Goal: Task Accomplishment & Management: Use online tool/utility

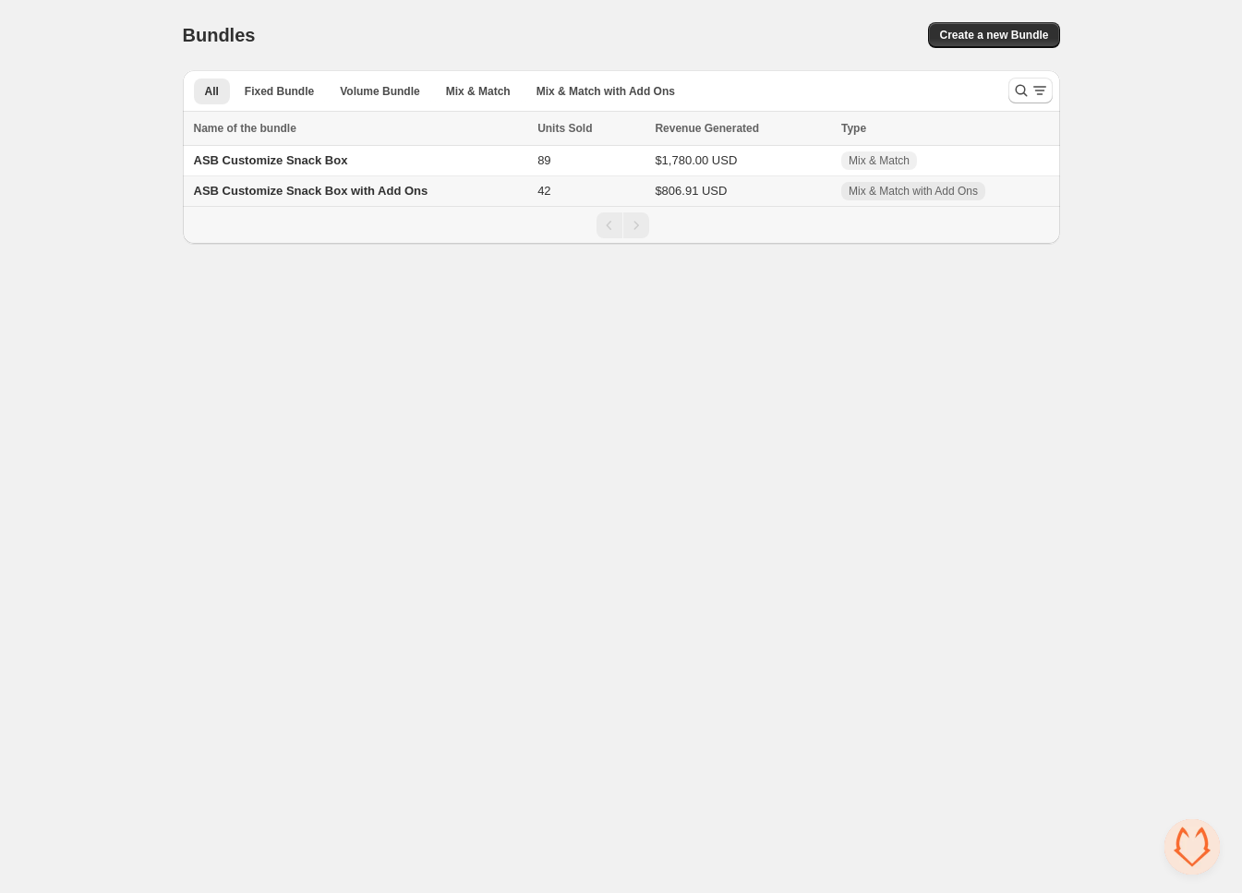
click at [398, 187] on span "ASB Customize Snack Box with Add Ons" at bounding box center [311, 191] width 235 height 14
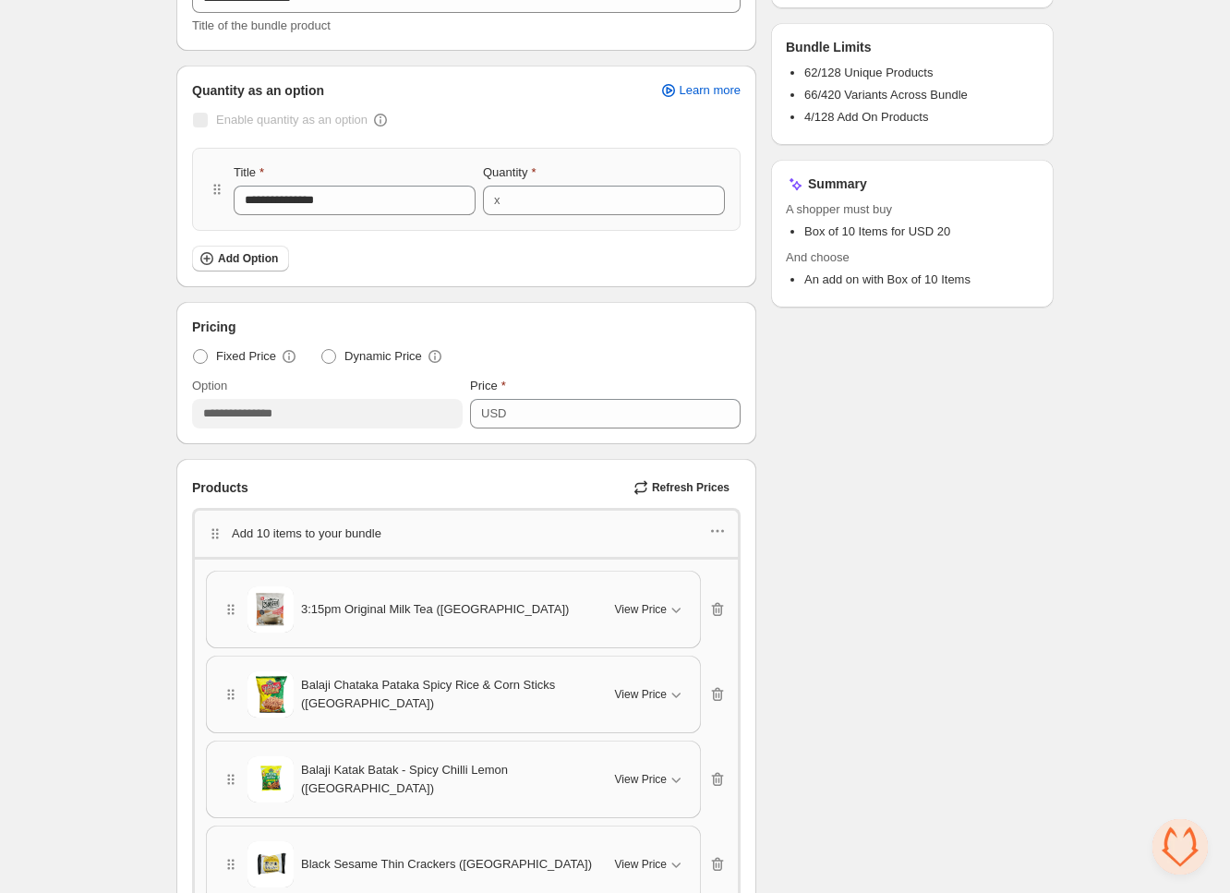
scroll to position [577, 0]
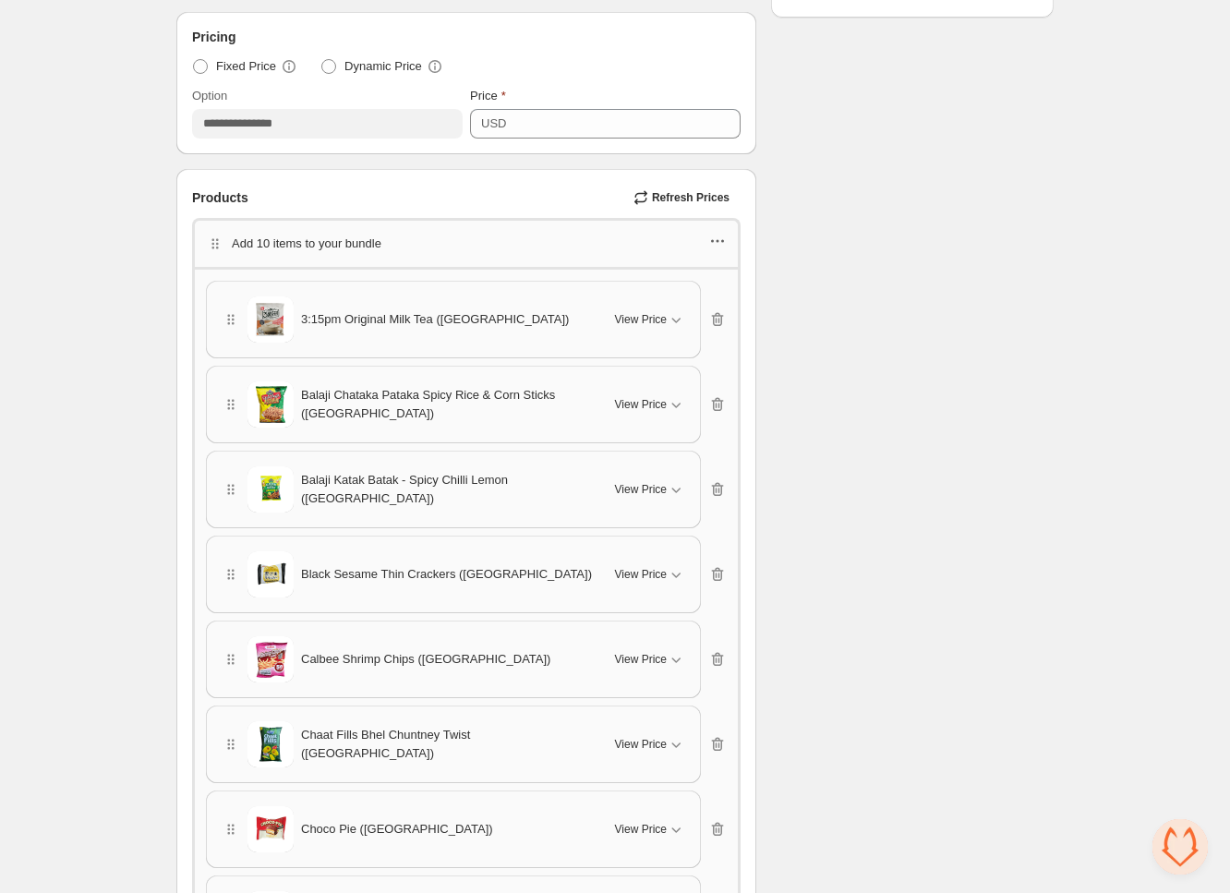
click at [713, 232] on icon "button" at bounding box center [717, 241] width 18 height 18
click at [729, 271] on span "Edit products" at bounding box center [730, 274] width 100 height 18
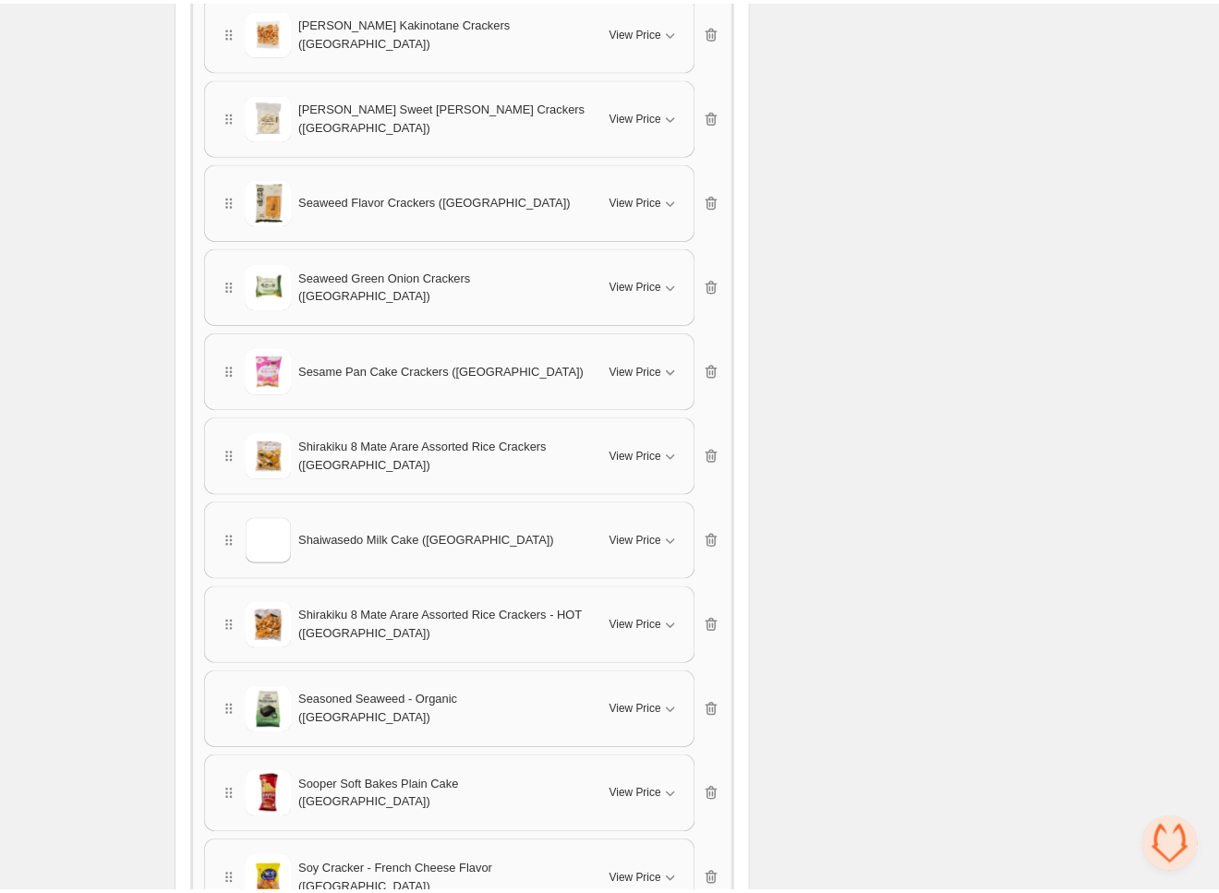
scroll to position [4686, 0]
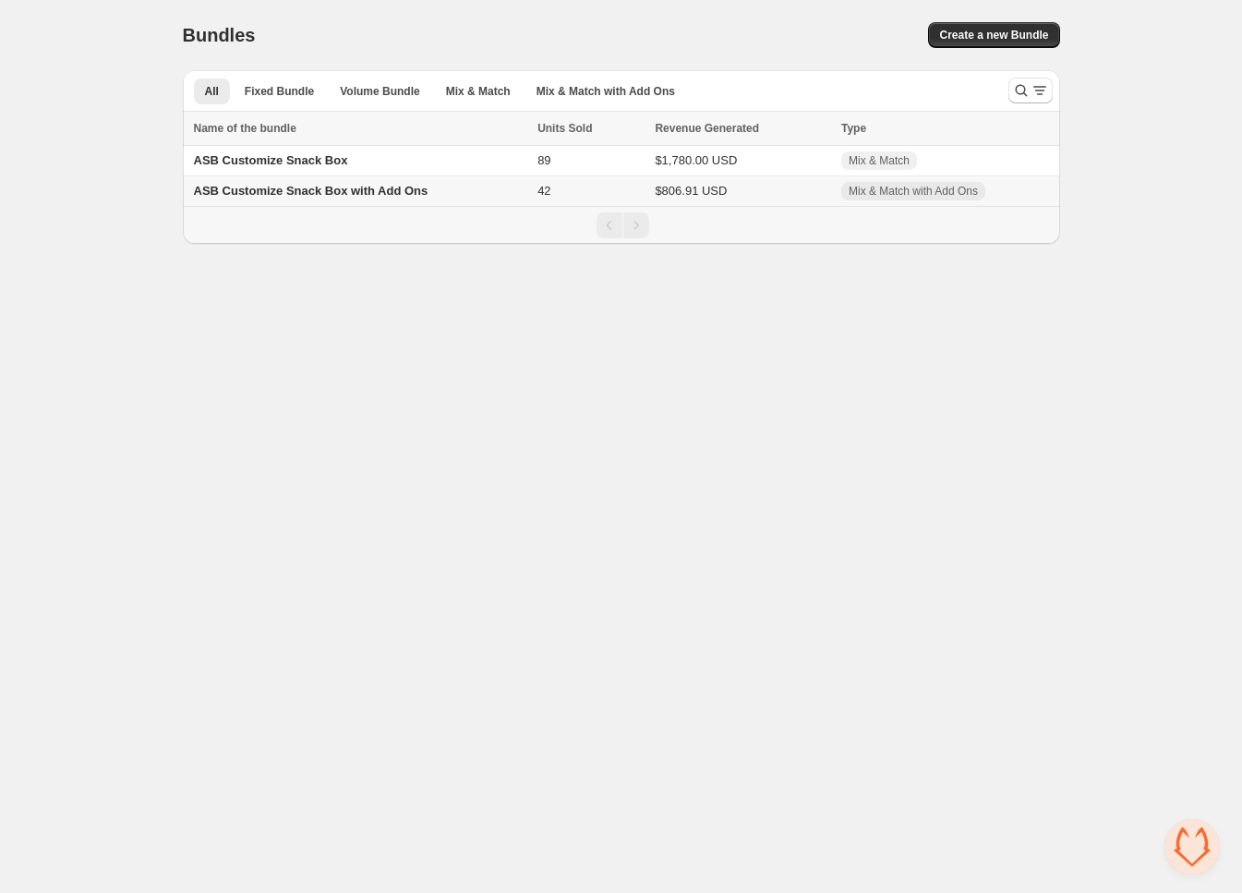
click at [300, 188] on span "ASB Customize Snack Box with Add Ons" at bounding box center [311, 191] width 235 height 14
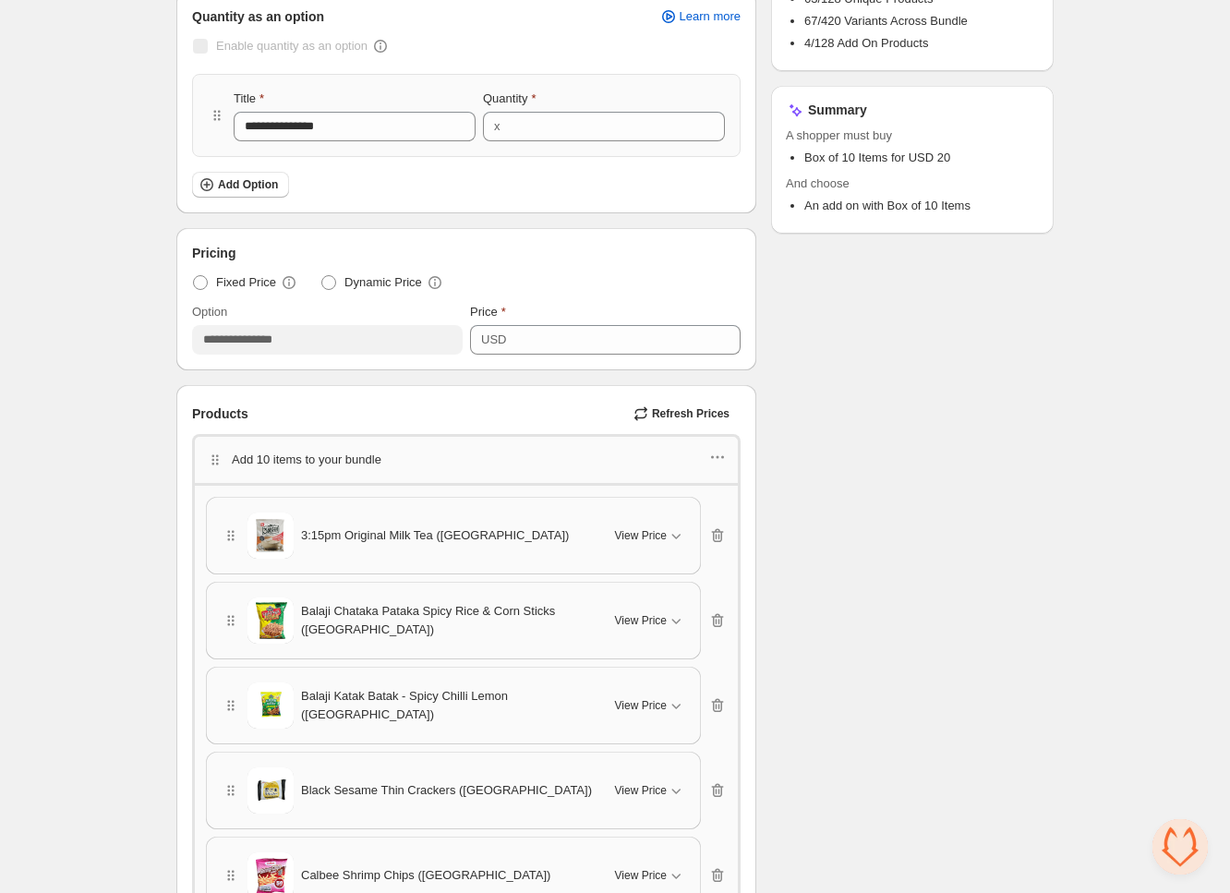
scroll to position [69, 0]
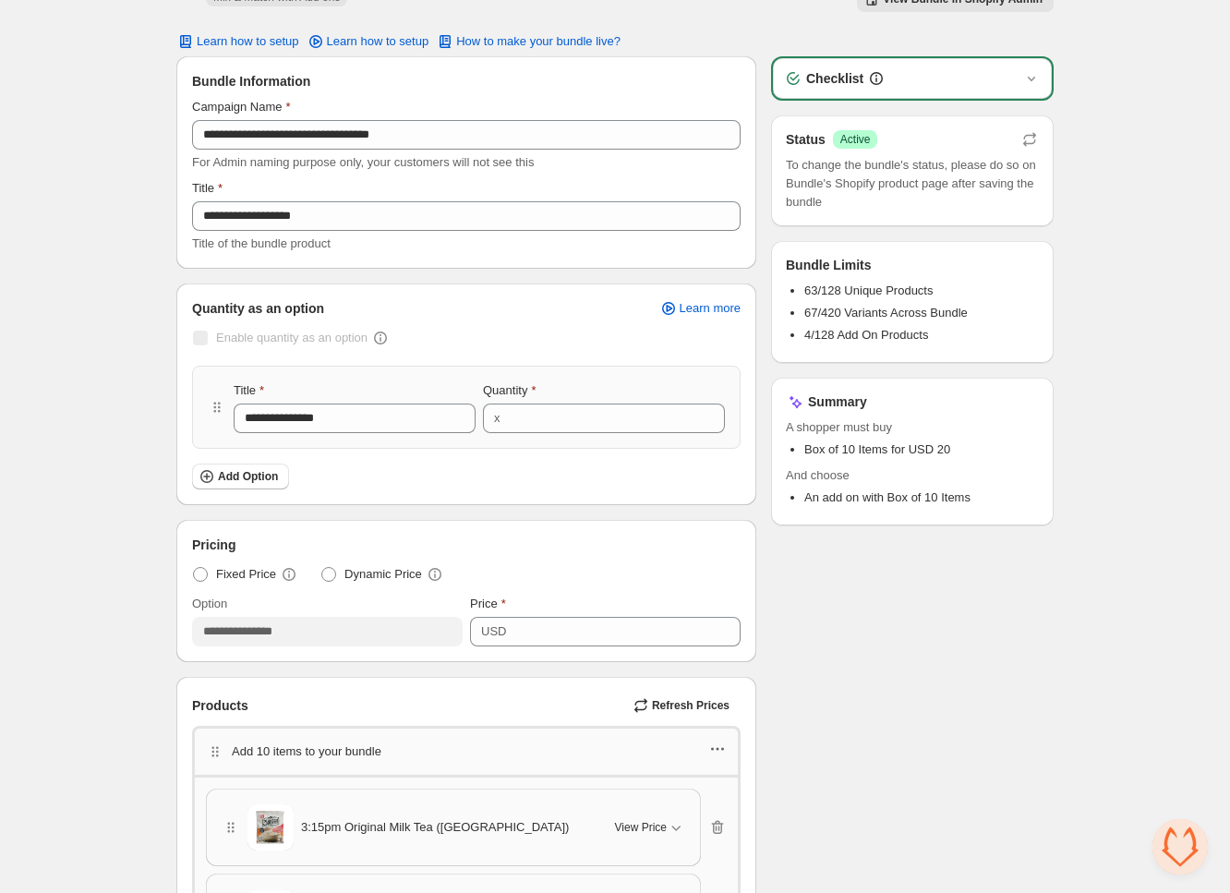
click at [711, 740] on icon "button" at bounding box center [717, 749] width 18 height 18
click at [726, 778] on span "Edit products" at bounding box center [730, 782] width 100 height 18
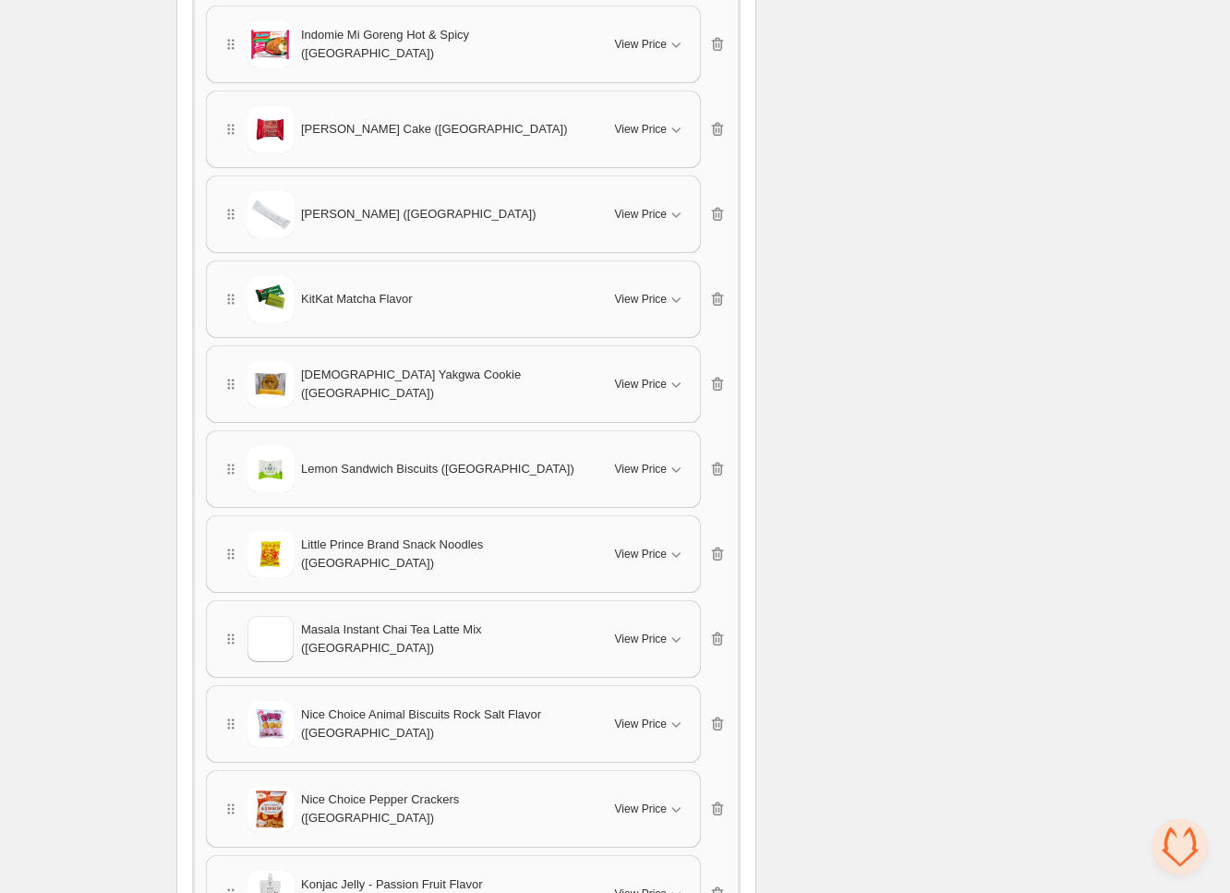
scroll to position [3186, 0]
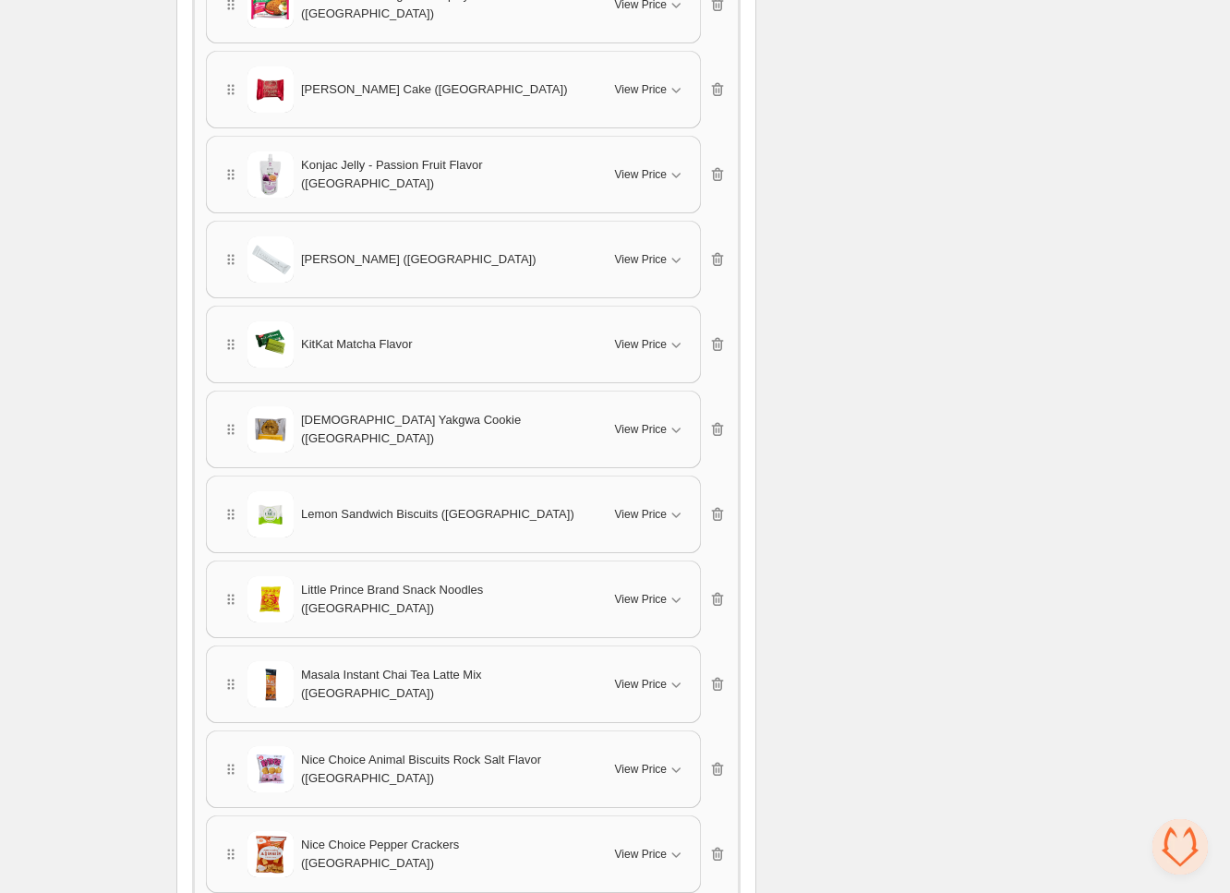
click at [957, 425] on div "Checklist Status Success Active To change the bundle's status, please do so on …" at bounding box center [912, 341] width 283 height 6803
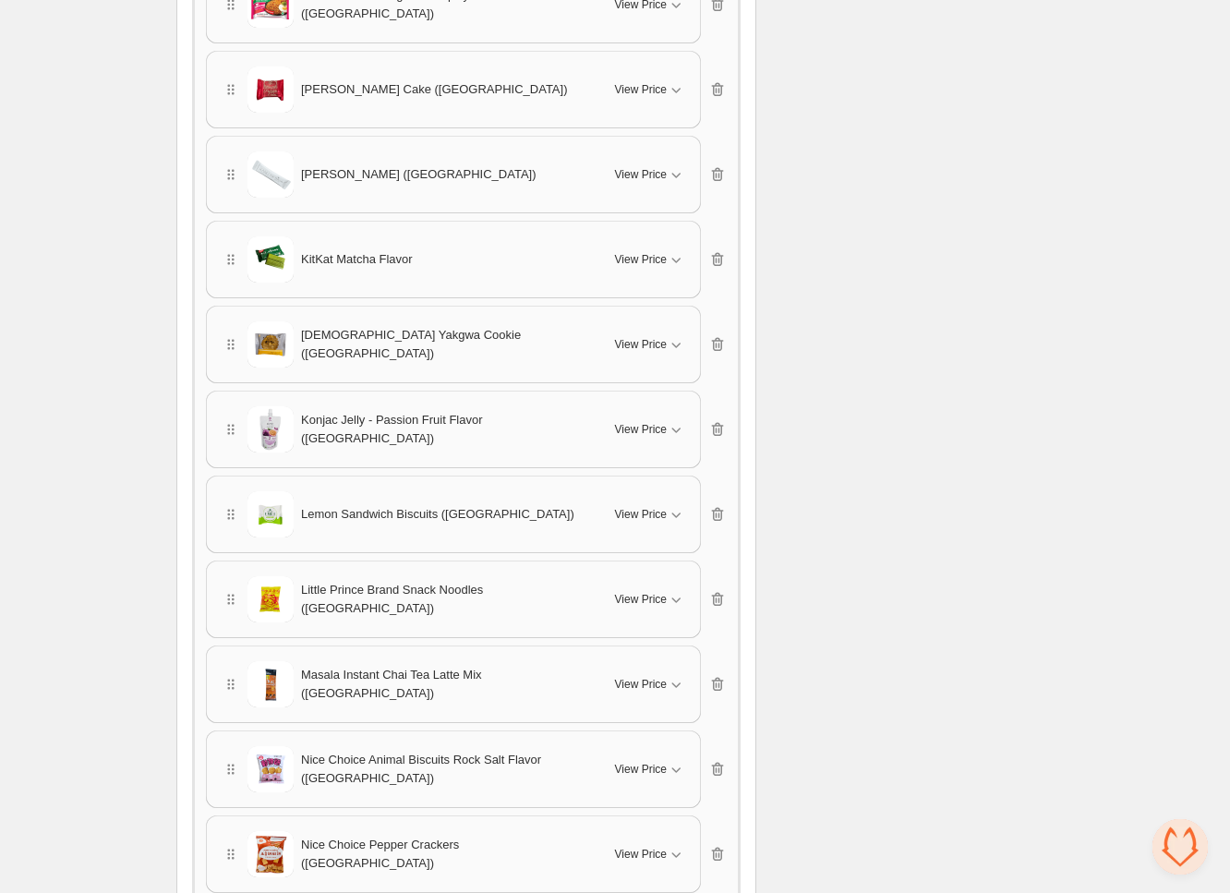
click at [988, 409] on div "Checklist Status Success Active To change the bundle's status, please do so on …" at bounding box center [912, 341] width 283 height 6803
